Goal: Transaction & Acquisition: Purchase product/service

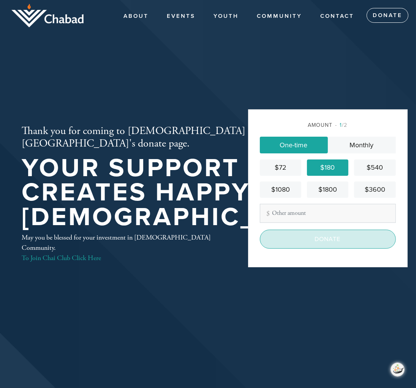
click at [331, 237] on input "Donate" at bounding box center [328, 239] width 136 height 19
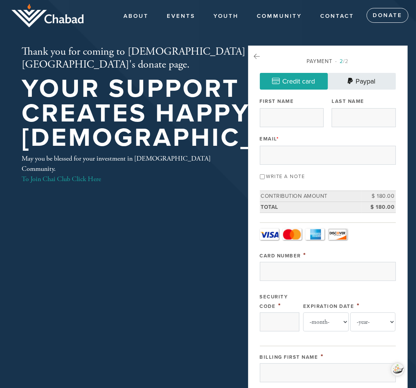
click at [362, 80] on link "Paypal" at bounding box center [362, 81] width 68 height 17
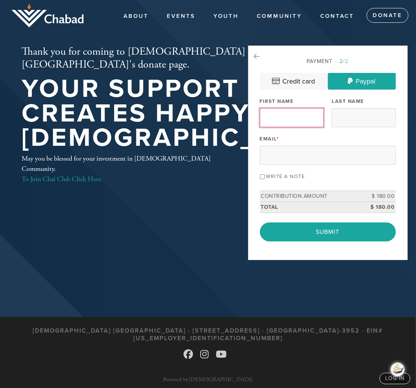
click at [281, 118] on input "First Name" at bounding box center [292, 117] width 64 height 19
type input "a"
type input "[PERSON_NAME]"
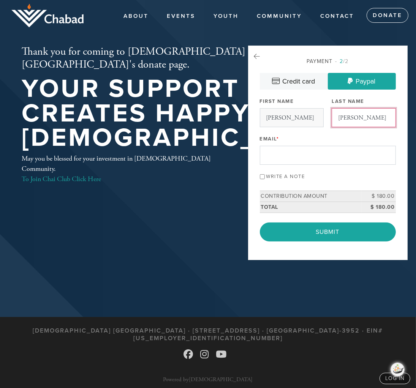
type input "[PERSON_NAME]"
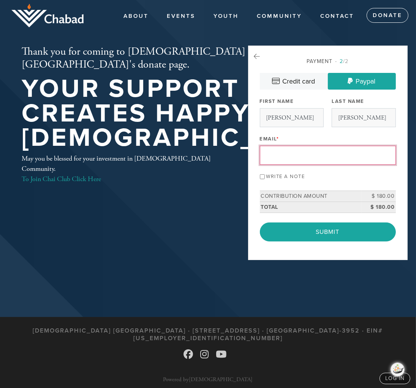
click at [273, 152] on input "Email *" at bounding box center [328, 155] width 136 height 19
type input "[EMAIL_ADDRESS][DOMAIN_NAME]"
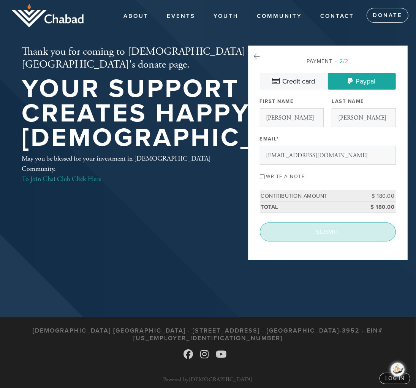
click at [324, 231] on input "Submit" at bounding box center [328, 232] width 136 height 19
